Goal: Information Seeking & Learning: Learn about a topic

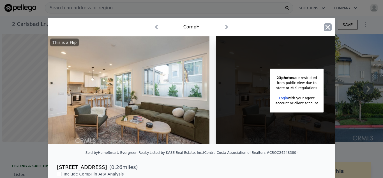
scroll to position [0, 2]
click at [329, 29] on icon "button" at bounding box center [328, 27] width 5 height 5
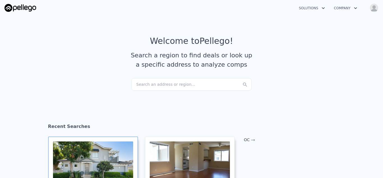
click at [96, 163] on div at bounding box center [93, 163] width 80 height 45
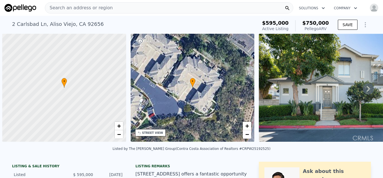
scroll to position [0, 2]
